Goal: Transaction & Acquisition: Book appointment/travel/reservation

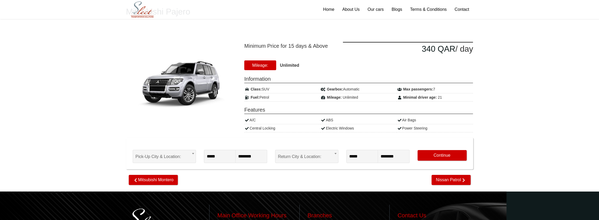
scroll to position [53, 0]
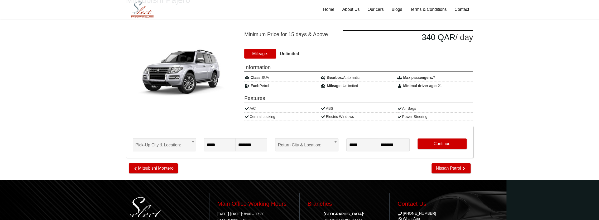
click at [288, 54] on strong "Unlimited" at bounding box center [289, 53] width 19 height 4
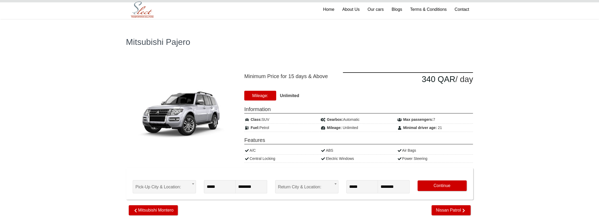
scroll to position [9, 0]
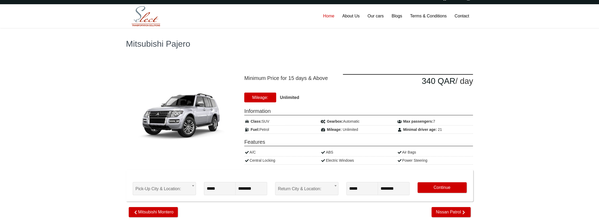
click at [332, 16] on link "Home" at bounding box center [328, 16] width 19 height 24
click at [382, 15] on link "Our cars" at bounding box center [375, 16] width 24 height 24
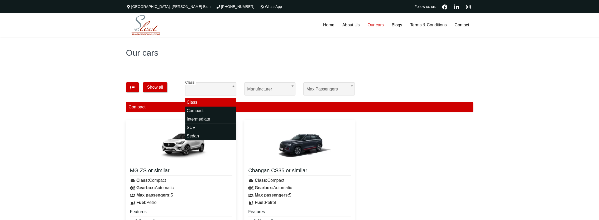
click at [221, 90] on input "search" at bounding box center [210, 91] width 51 height 13
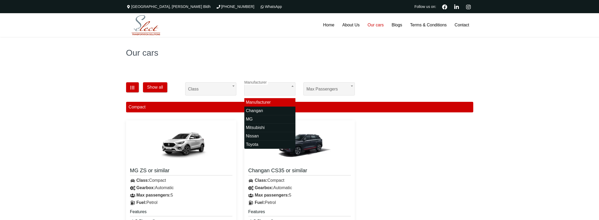
click at [275, 84] on span "Manufacturer" at bounding box center [269, 89] width 45 height 13
select select "*"
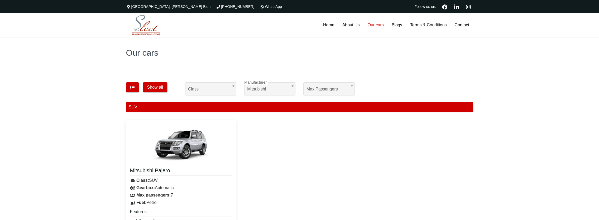
click at [314, 90] on body "**********" at bounding box center [299, 209] width 599 height 419
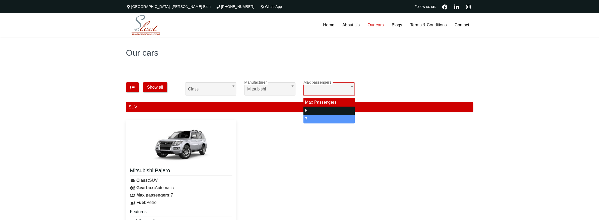
select select "*"
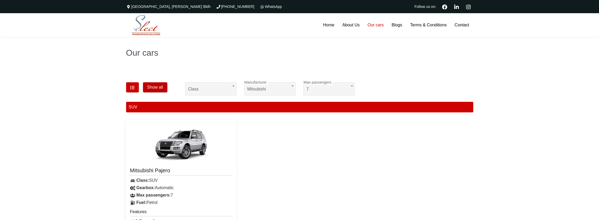
click at [151, 88] on button "Show all" at bounding box center [155, 87] width 24 height 10
select select "*"
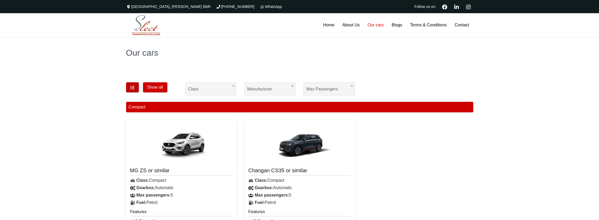
click at [129, 86] on button "button" at bounding box center [132, 87] width 13 height 10
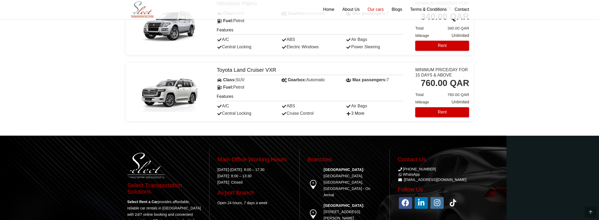
scroll to position [580, 0]
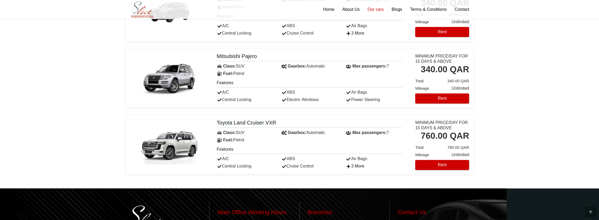
click at [180, 76] on img at bounding box center [169, 78] width 63 height 40
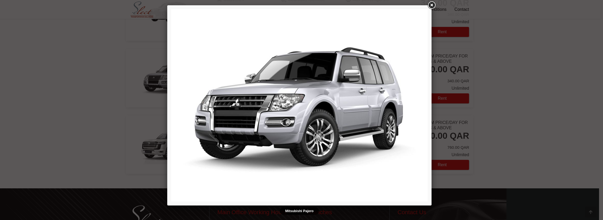
click at [433, 6] on link at bounding box center [431, 5] width 9 height 9
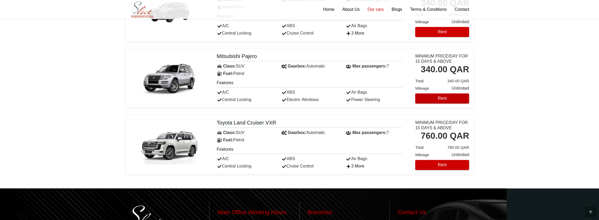
click at [438, 97] on button "Rent" at bounding box center [442, 98] width 54 height 10
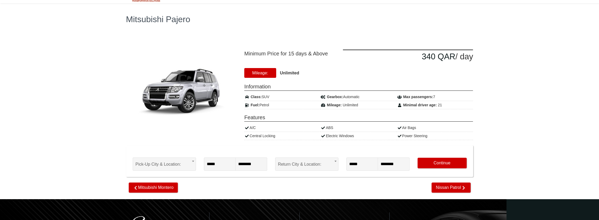
scroll to position [53, 0]
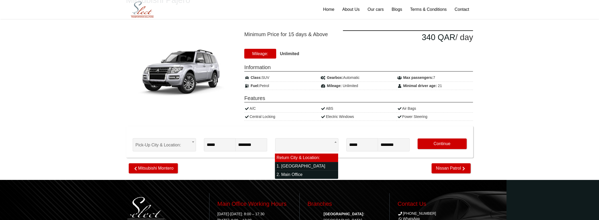
click at [330, 146] on body "[GEOGRAPHIC_DATA][PERSON_NAME] [PHONE_NUMBER] WhatsApp Follow us on: Home About…" at bounding box center [299, 127] width 599 height 361
click at [216, 172] on div "Mitsubishi Pajero Minimum Price for 15 days & Above 340 QAR / day Class:" at bounding box center [299, 69] width 599 height 219
